Goal: Contribute content: Contribute content

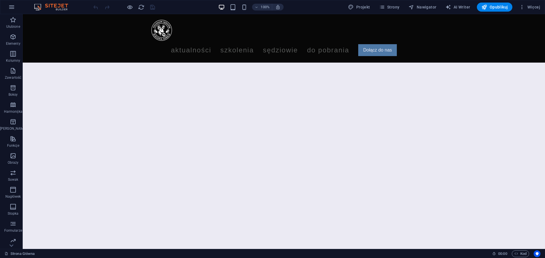
click at [396, 2] on div "100% Projekt Strony Nawigator AI Writer Opublikuj Więcej" at bounding box center [272, 7] width 544 height 14
click at [393, 6] on span "Strony" at bounding box center [389, 7] width 20 height 6
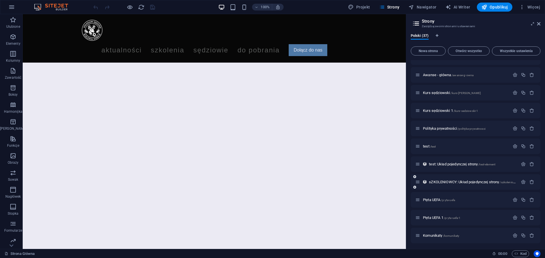
scroll to position [477, 0]
click at [434, 215] on span "Płyta UEFA 1 /p-yta-uefa-1" at bounding box center [441, 217] width 37 height 4
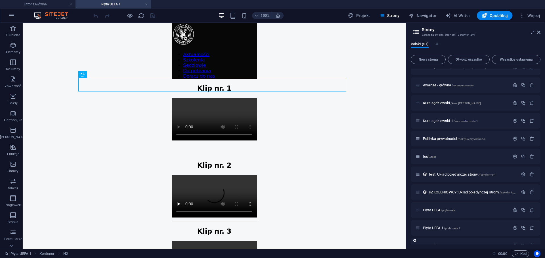
scroll to position [485, 0]
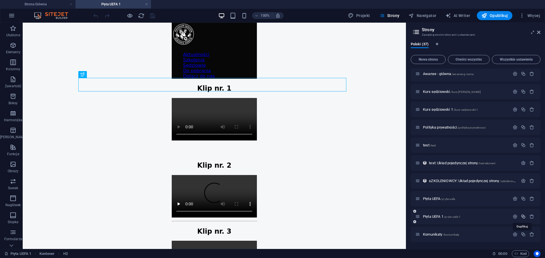
click at [522, 218] on icon "button" at bounding box center [523, 216] width 5 height 5
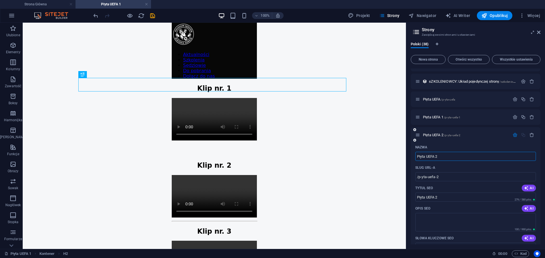
click at [451, 159] on input "Płyta UEFA 2" at bounding box center [475, 156] width 121 height 9
click at [430, 133] on div "Płyta UEFA 2 /p-yta-uefa-2" at bounding box center [462, 135] width 94 height 7
click at [430, 134] on span "Płyta UEFA 2 /p-yta-uefa-2" at bounding box center [441, 135] width 37 height 4
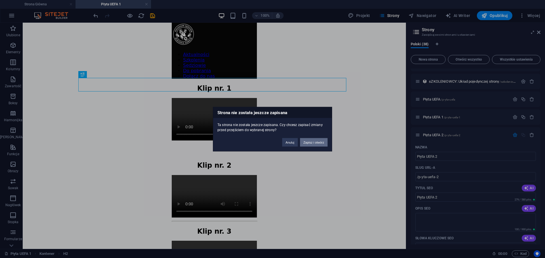
click at [315, 142] on button "Zapisz i otwórz" at bounding box center [314, 142] width 28 height 9
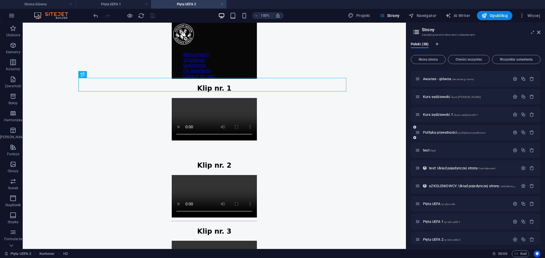
scroll to position [0, 0]
click at [539, 34] on icon at bounding box center [538, 32] width 3 height 5
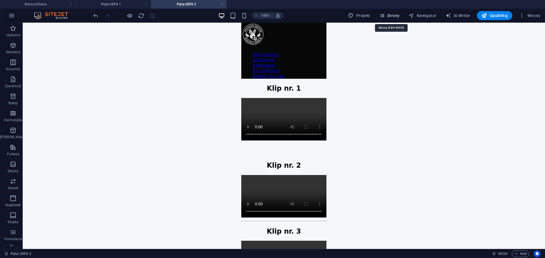
click at [399, 14] on span "Strony" at bounding box center [389, 16] width 20 height 6
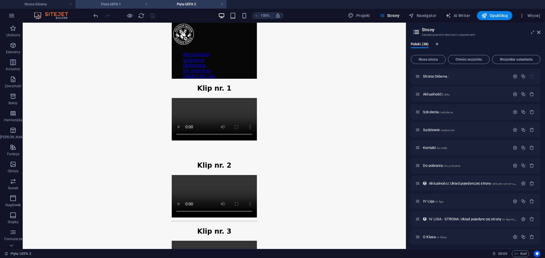
click at [127, 3] on h4 "Płyta UEFA 1" at bounding box center [112, 4] width 75 height 6
click at [173, 3] on h4 "Płyta UEFA 2" at bounding box center [188, 4] width 75 height 6
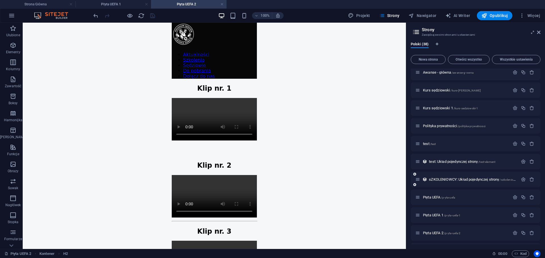
scroll to position [503, 0]
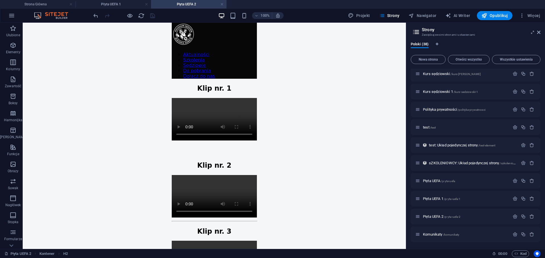
click at [537, 32] on icon at bounding box center [538, 32] width 3 height 5
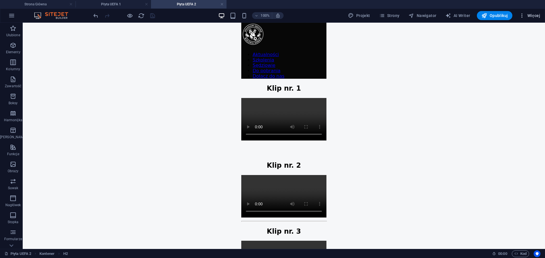
click at [521, 14] on icon "button" at bounding box center [522, 16] width 6 height 6
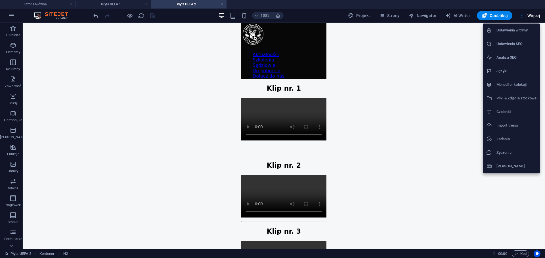
click at [536, 100] on h6 "Pliki & Zdjęcia stockowe" at bounding box center [516, 98] width 40 height 7
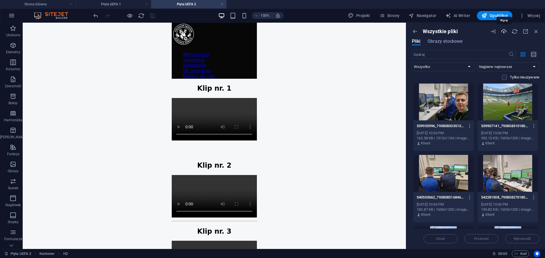
click at [503, 30] on icon "button" at bounding box center [503, 31] width 6 height 6
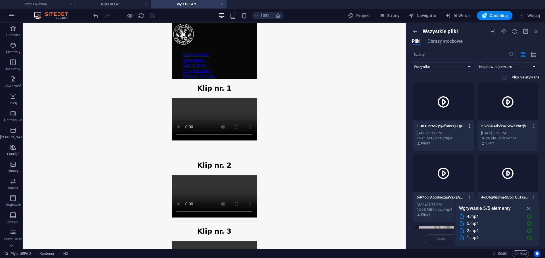
click at [468, 127] on icon "button" at bounding box center [469, 126] width 5 height 5
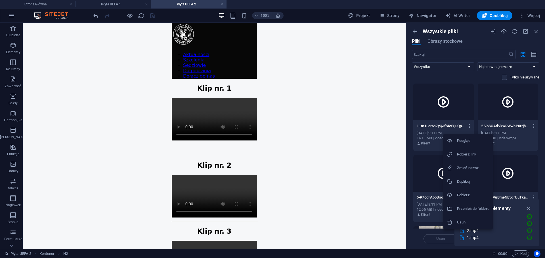
click at [469, 156] on h6 "Pobierz link" at bounding box center [473, 154] width 32 height 7
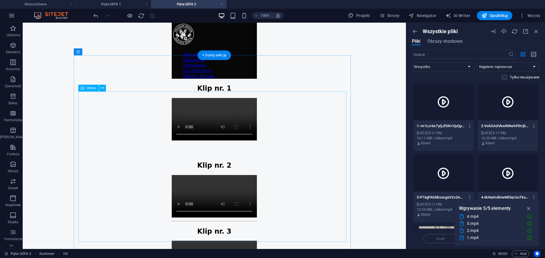
click at [184, 142] on figure at bounding box center [214, 120] width 85 height 44
select select "%"
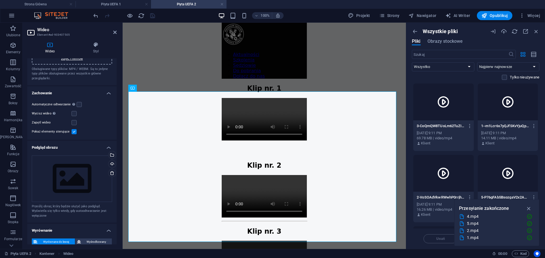
scroll to position [0, 0]
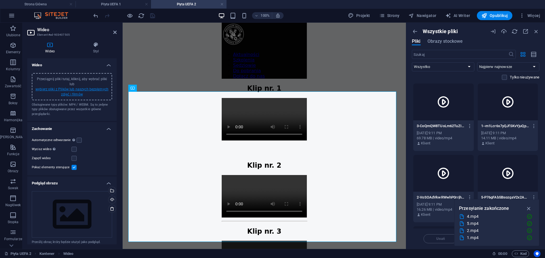
click at [77, 93] on link "wybierz pliki z Plików lub naszych bezpłatnych zdjęć i filmów" at bounding box center [71, 91] width 73 height 9
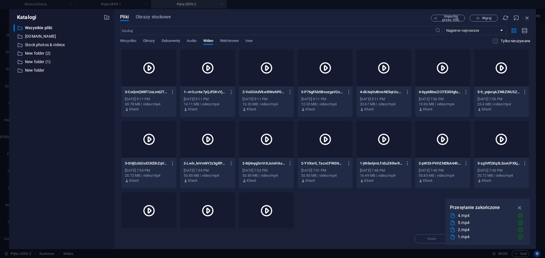
click at [199, 73] on div at bounding box center [207, 68] width 55 height 37
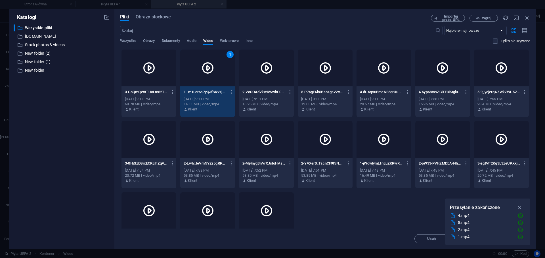
click at [210, 75] on div "1" at bounding box center [207, 68] width 55 height 37
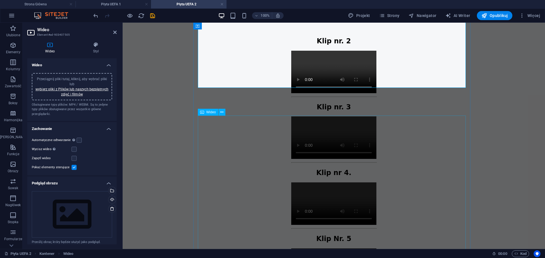
scroll to position [170, 0]
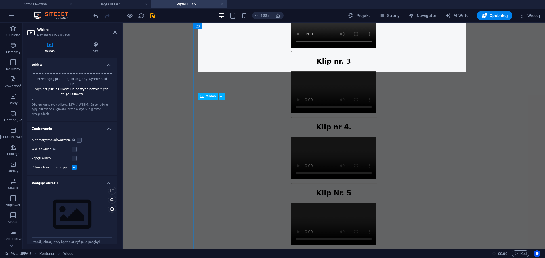
click at [320, 49] on figure at bounding box center [333, 27] width 85 height 44
select select "%"
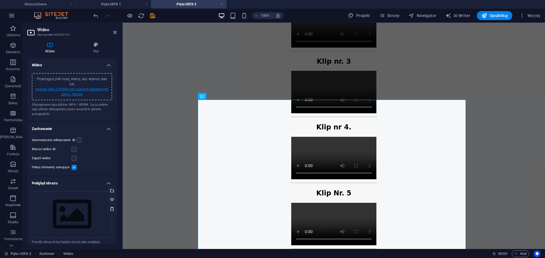
click at [81, 91] on link "wybierz pliki z Plików lub naszych bezpłatnych zdjęć i filmów" at bounding box center [71, 91] width 73 height 9
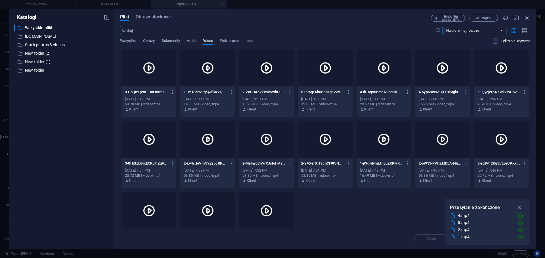
click at [262, 77] on div at bounding box center [266, 68] width 55 height 37
click at [262, 77] on div "1" at bounding box center [266, 68] width 55 height 37
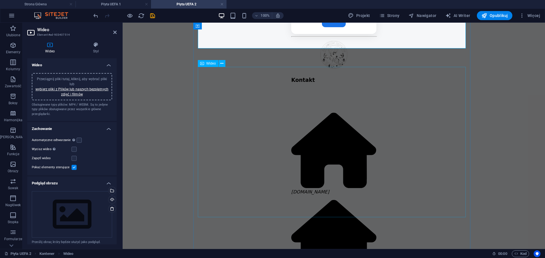
scroll to position [426, 0]
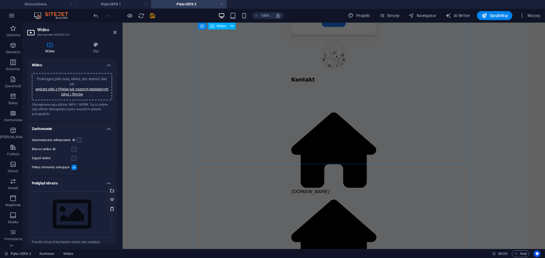
select select "%"
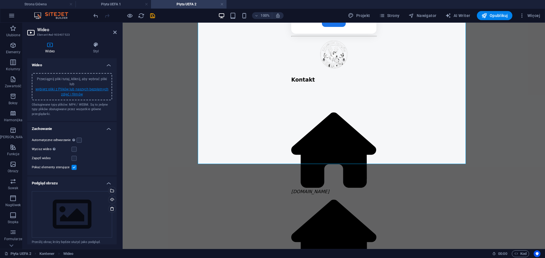
click at [92, 89] on link "wybierz pliki z Plików lub naszych bezpłatnych zdjęć i filmów" at bounding box center [71, 91] width 73 height 9
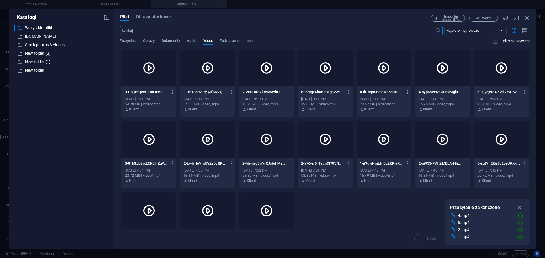
click at [127, 75] on div at bounding box center [148, 68] width 55 height 37
click at [127, 75] on div "1" at bounding box center [148, 68] width 55 height 37
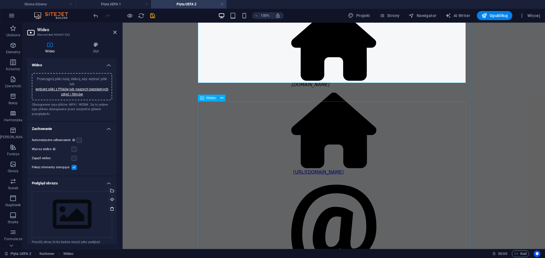
scroll to position [539, 0]
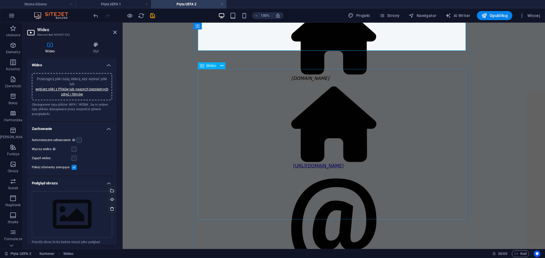
select select "%"
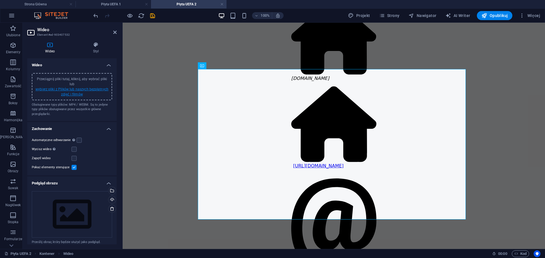
click at [96, 87] on link "wybierz pliki z Plików lub naszych bezpłatnych zdjęć i filmów" at bounding box center [71, 91] width 73 height 9
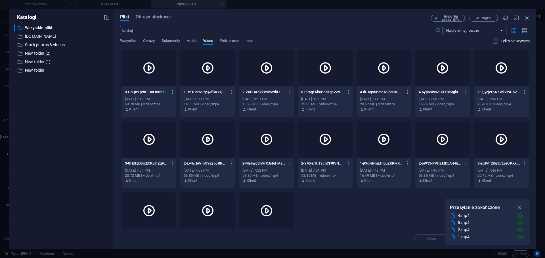
click at [374, 77] on div at bounding box center [383, 68] width 55 height 37
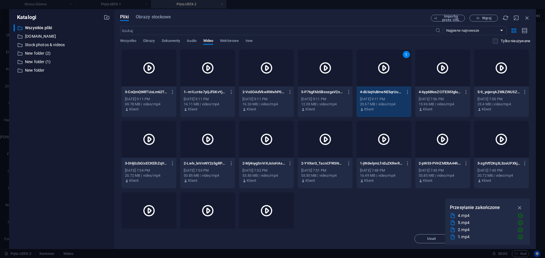
click at [369, 79] on div "1" at bounding box center [383, 68] width 55 height 37
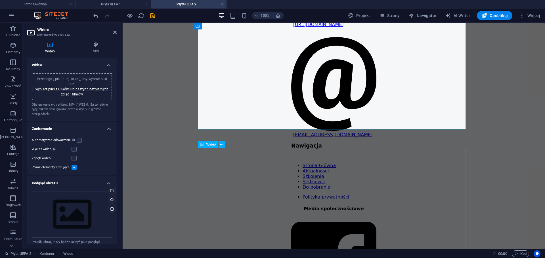
scroll to position [681, 0]
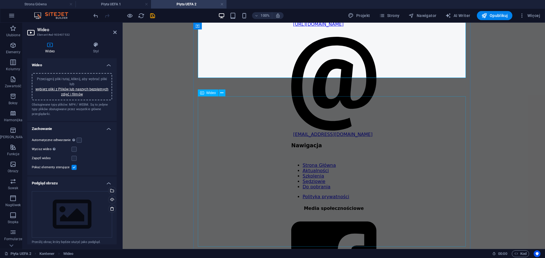
select select "%"
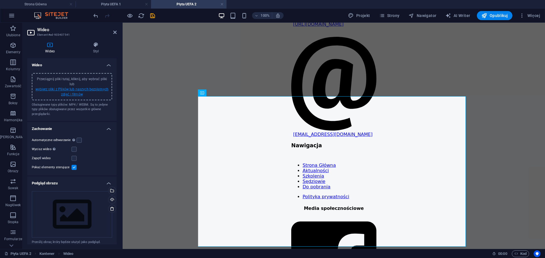
click at [92, 89] on link "wybierz pliki z Plików lub naszych bezpłatnych zdjęć i filmów" at bounding box center [71, 91] width 73 height 9
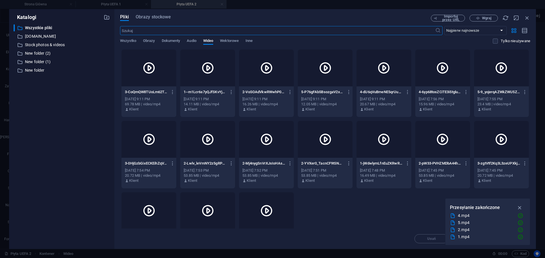
click at [489, 78] on div at bounding box center [501, 68] width 55 height 37
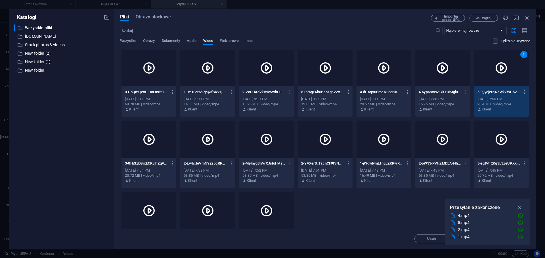
click at [497, 76] on div "1" at bounding box center [501, 68] width 55 height 37
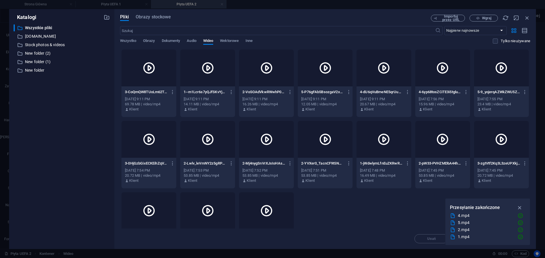
click at [497, 76] on div at bounding box center [501, 68] width 55 height 37
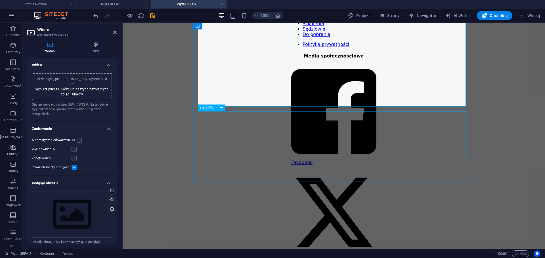
scroll to position [851, 0]
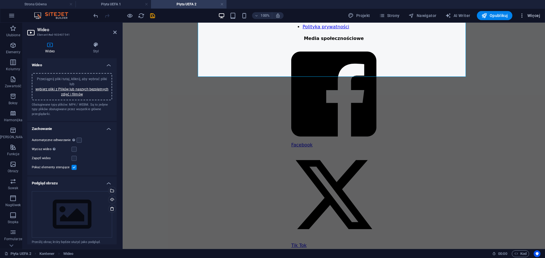
click at [523, 16] on icon "button" at bounding box center [522, 16] width 6 height 6
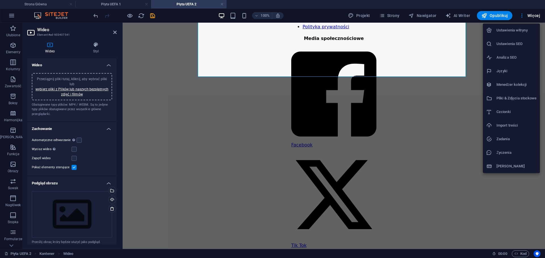
click at [519, 98] on h6 "Pliki & Zdjęcia stockowe" at bounding box center [516, 98] width 40 height 7
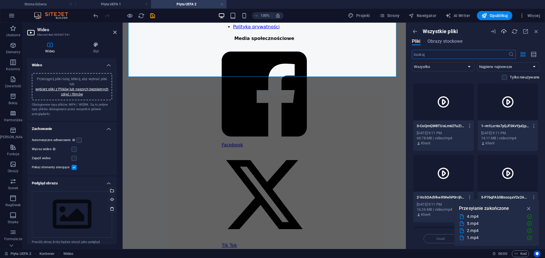
click at [504, 33] on icon "button" at bounding box center [503, 31] width 6 height 6
click at [456, 101] on div at bounding box center [443, 102] width 60 height 37
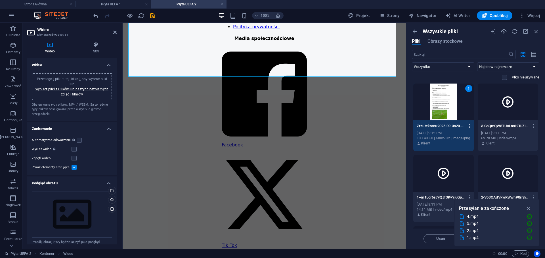
click at [468, 127] on icon "button" at bounding box center [469, 126] width 5 height 5
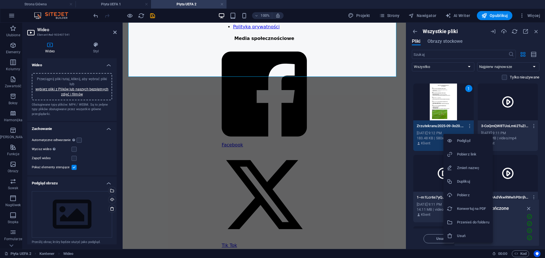
click at [472, 157] on h6 "Pobierz link" at bounding box center [473, 154] width 32 height 7
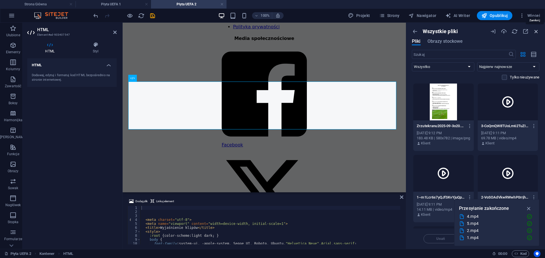
drag, startPoint x: 536, startPoint y: 32, endPoint x: 308, endPoint y: 98, distance: 237.2
click at [536, 32] on icon "button" at bounding box center [536, 31] width 6 height 6
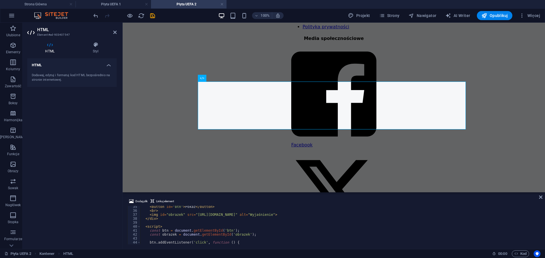
scroll to position [136, 0]
type textarea "<img id="obrazek" src="[URL][DOMAIN_NAME]" alt="Wyjaśnienie">"
drag, startPoint x: 355, startPoint y: 216, endPoint x: 193, endPoint y: 216, distance: 162.0
click at [193, 216] on div "< button id = "btn" > Pokaż </ button > < br > < img id = "obrazek" src = "[URL…" at bounding box center [339, 228] width 399 height 47
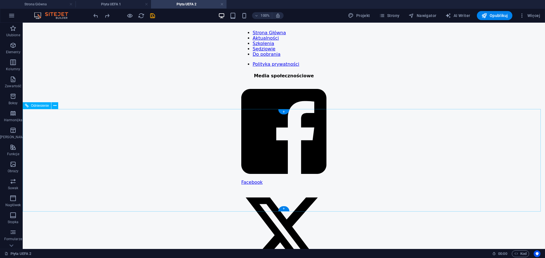
scroll to position [851, 0]
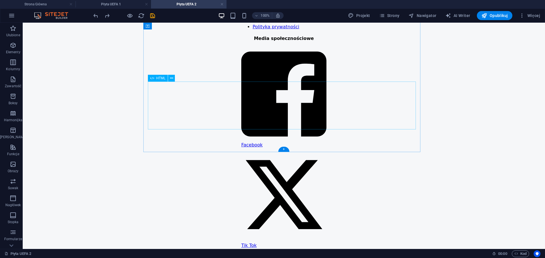
drag, startPoint x: 312, startPoint y: 103, endPoint x: 212, endPoint y: 102, distance: 99.9
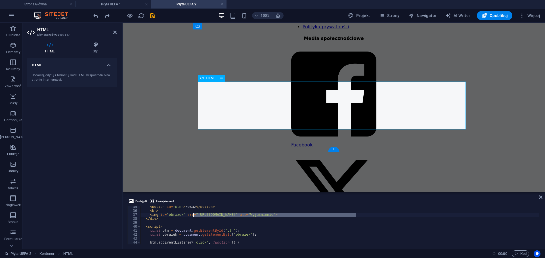
scroll to position [136, 0]
click at [326, 214] on div "< button id = "btn" > Pokaż </ button > < br > < img id = "obrazek" src = "[URL…" at bounding box center [339, 225] width 399 height 39
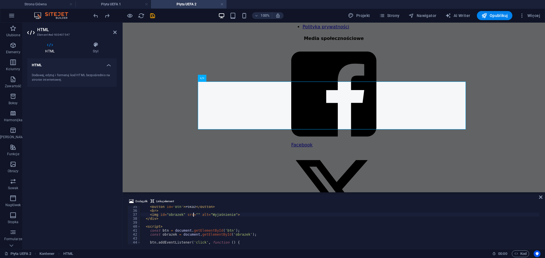
paste textarea "[URL][DOMAIN_NAME]"
type textarea "<img id="obrazek" src="[URL][DOMAIN_NAME]" alt="Wyjaśnienie">"
click at [539, 197] on icon at bounding box center [540, 197] width 3 height 5
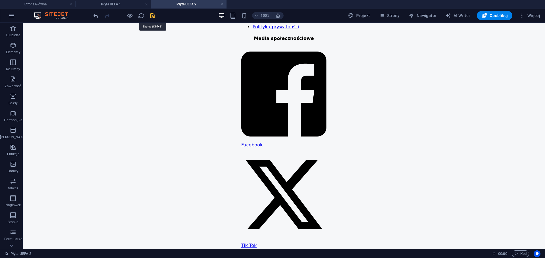
click at [152, 17] on icon "save" at bounding box center [152, 15] width 7 height 7
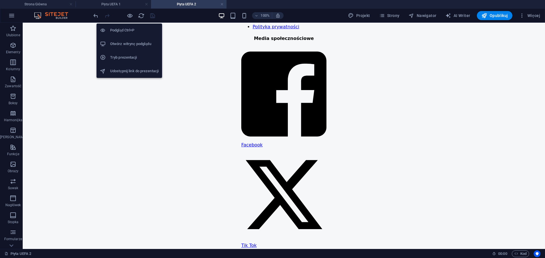
click at [142, 47] on h6 "Otwórz witrynę podglądu" at bounding box center [134, 44] width 49 height 7
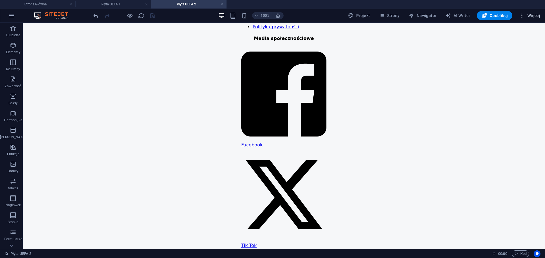
click at [525, 16] on icon "button" at bounding box center [522, 16] width 6 height 6
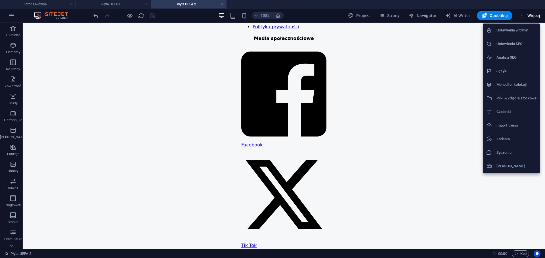
click at [460, 31] on div at bounding box center [272, 129] width 545 height 258
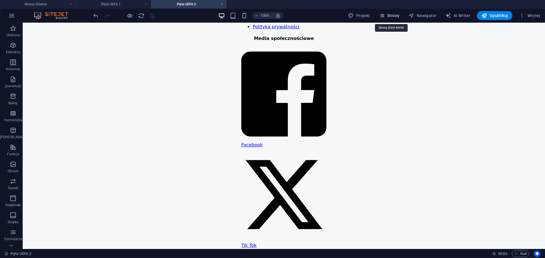
click at [393, 15] on span "Strony" at bounding box center [389, 16] width 20 height 6
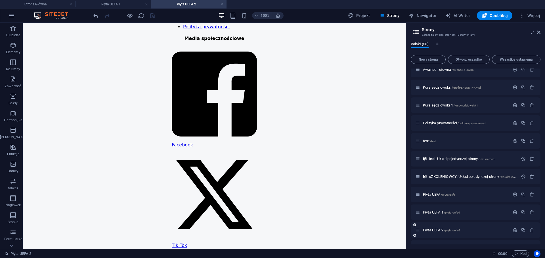
scroll to position [503, 0]
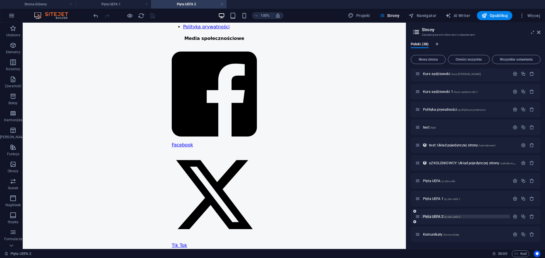
click at [440, 217] on span "Płyta UEFA 2 /p-yta-uefa-2" at bounding box center [441, 217] width 37 height 4
click at [450, 217] on span "/p-yta-uefa-2" at bounding box center [452, 217] width 17 height 3
click at [514, 217] on icon "button" at bounding box center [514, 216] width 5 height 5
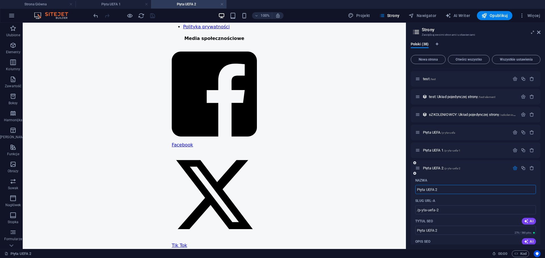
scroll to position [616, 0]
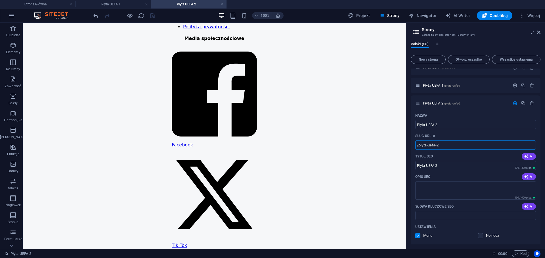
drag, startPoint x: 469, startPoint y: 167, endPoint x: 401, endPoint y: 147, distance: 70.3
click at [538, 33] on icon at bounding box center [538, 32] width 3 height 5
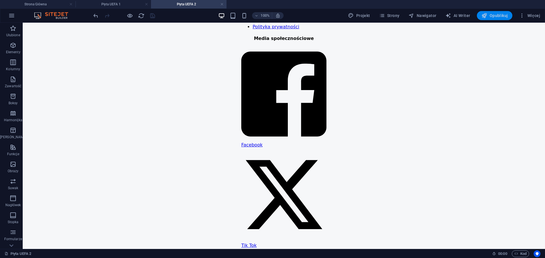
click at [497, 18] on span "Opublikuj" at bounding box center [494, 16] width 26 height 6
